Goal: Task Accomplishment & Management: Use online tool/utility

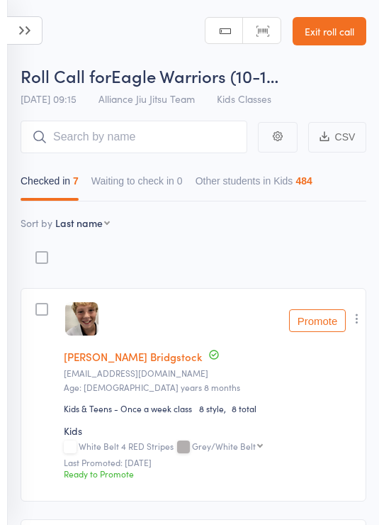
click at [33, 38] on icon at bounding box center [24, 30] width 35 height 28
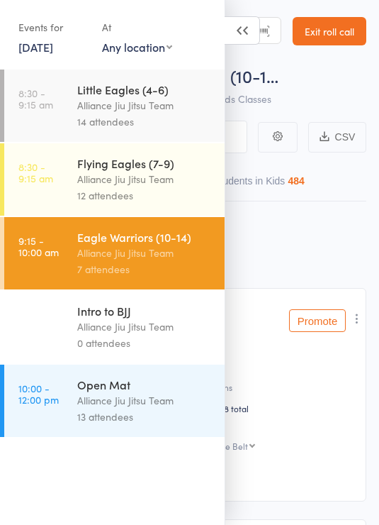
click at [53, 39] on link "[DATE]" at bounding box center [35, 47] width 35 height 16
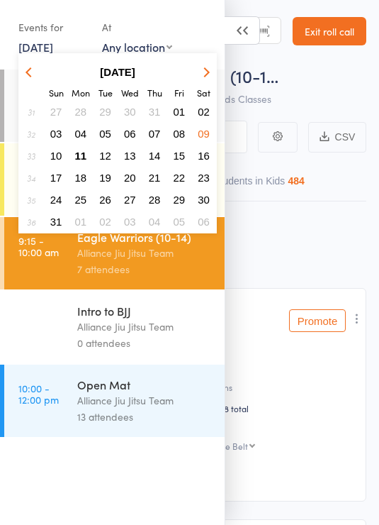
click at [77, 143] on button "04" at bounding box center [81, 133] width 22 height 19
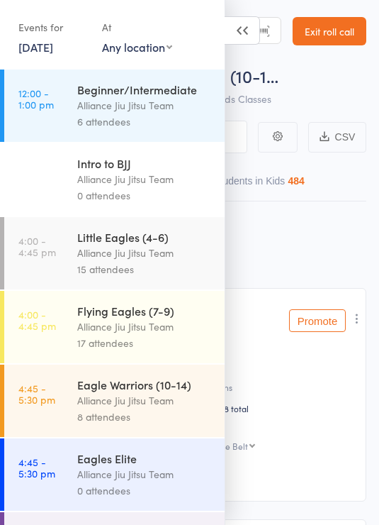
click at [53, 45] on link "[DATE]" at bounding box center [35, 47] width 35 height 16
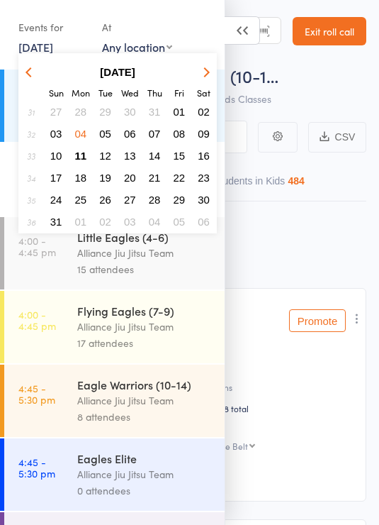
click at [80, 158] on span "11" at bounding box center [81, 156] width 12 height 12
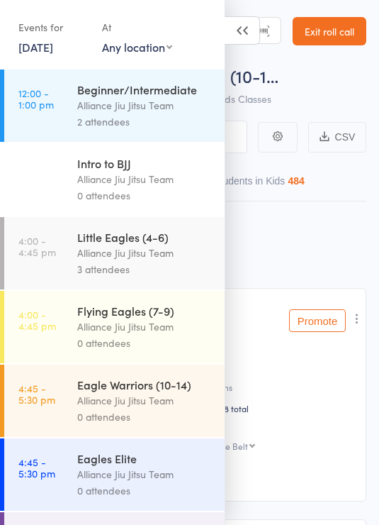
click at [168, 120] on div "2 attendees" at bounding box center [144, 121] width 135 height 16
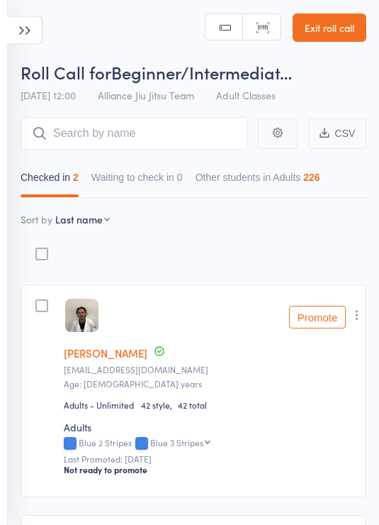
scroll to position [4, 0]
click at [180, 135] on input "search" at bounding box center [134, 133] width 227 height 33
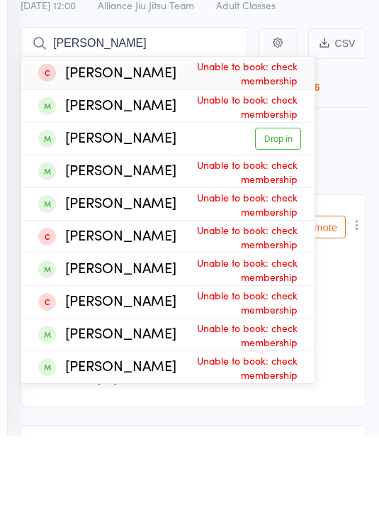
type input "[PERSON_NAME]"
click at [282, 218] on link "Drop in" at bounding box center [278, 229] width 46 height 22
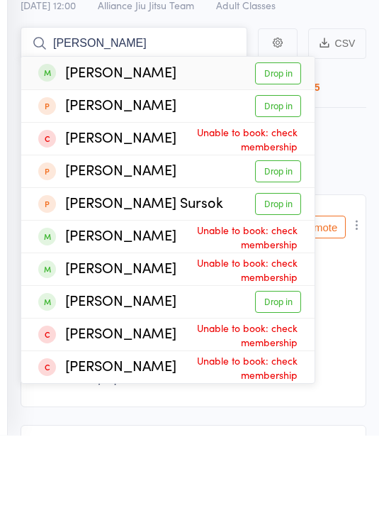
type input "[PERSON_NAME]"
click at [283, 152] on link "Drop in" at bounding box center [278, 163] width 46 height 22
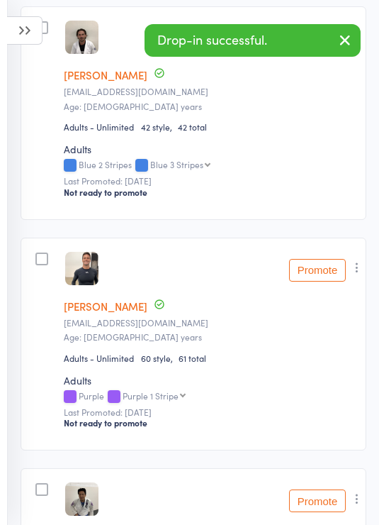
scroll to position [0, 0]
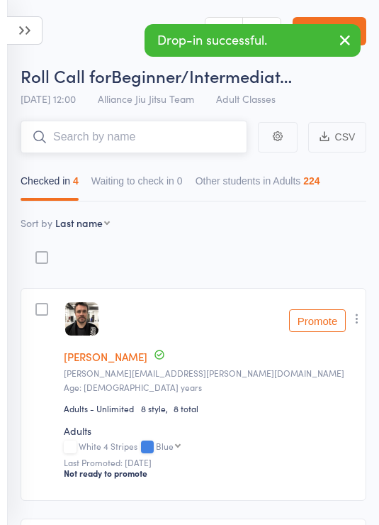
click at [162, 134] on input "search" at bounding box center [134, 137] width 227 height 33
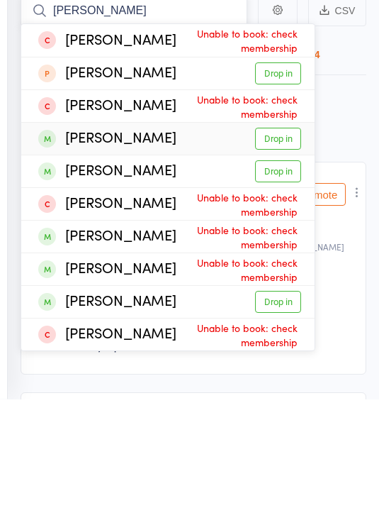
type input "[PERSON_NAME]"
click at [291, 254] on link "Drop in" at bounding box center [278, 265] width 46 height 22
